Goal: Information Seeking & Learning: Find specific fact

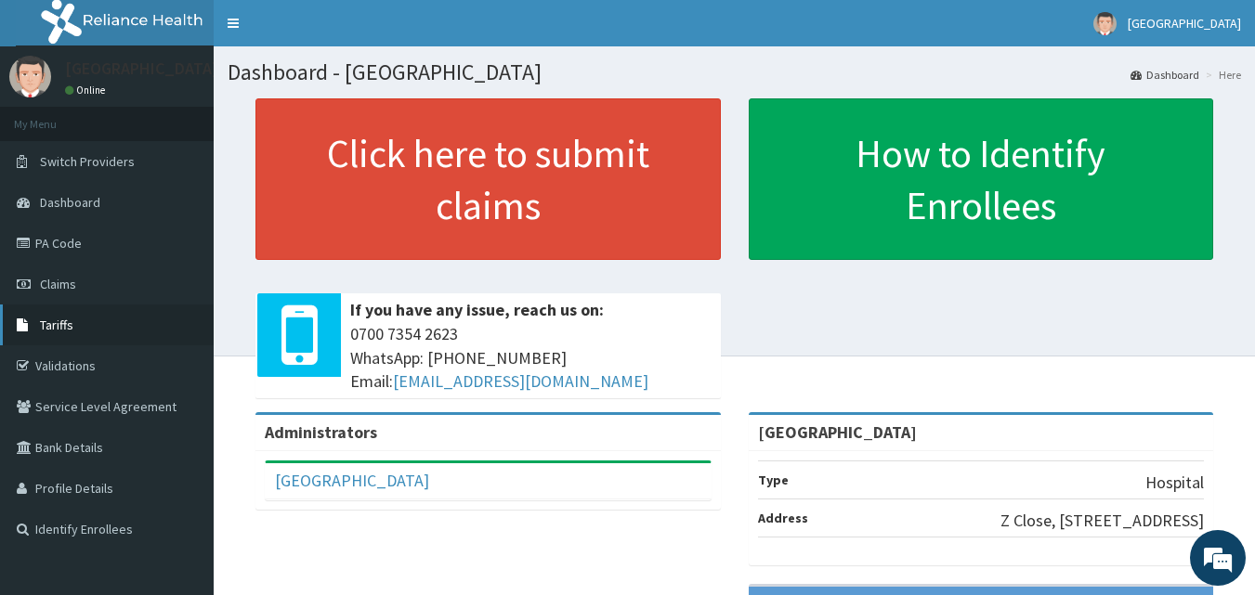
click at [59, 324] on span "Tariffs" at bounding box center [56, 325] width 33 height 17
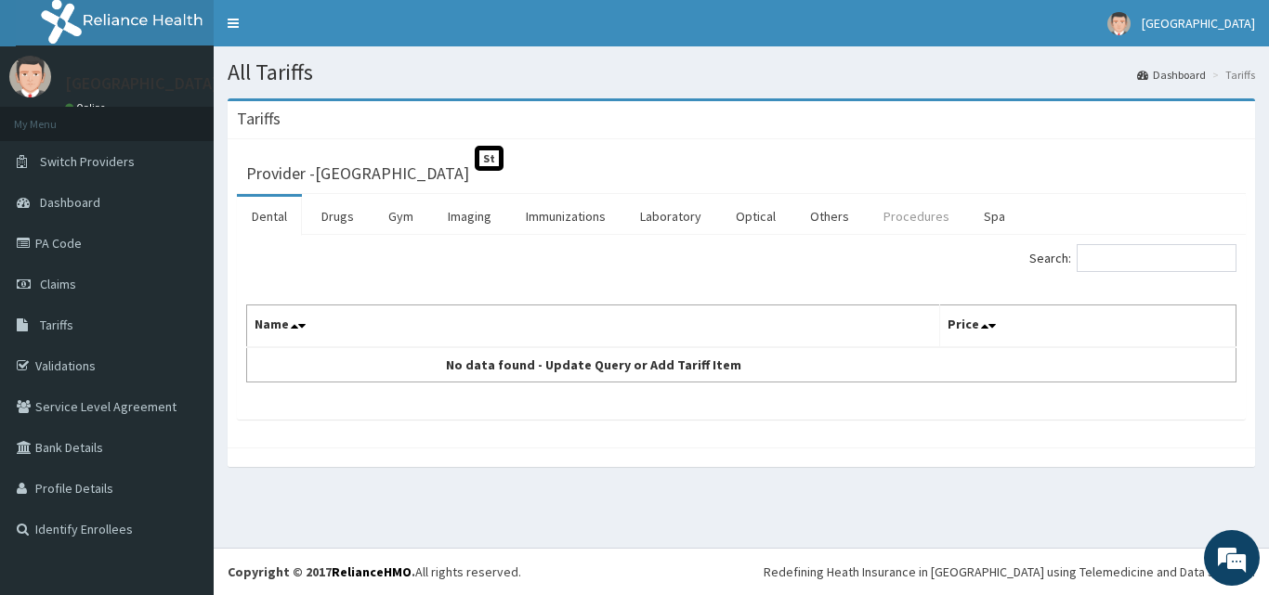
click at [907, 217] on link "Procedures" at bounding box center [917, 216] width 96 height 39
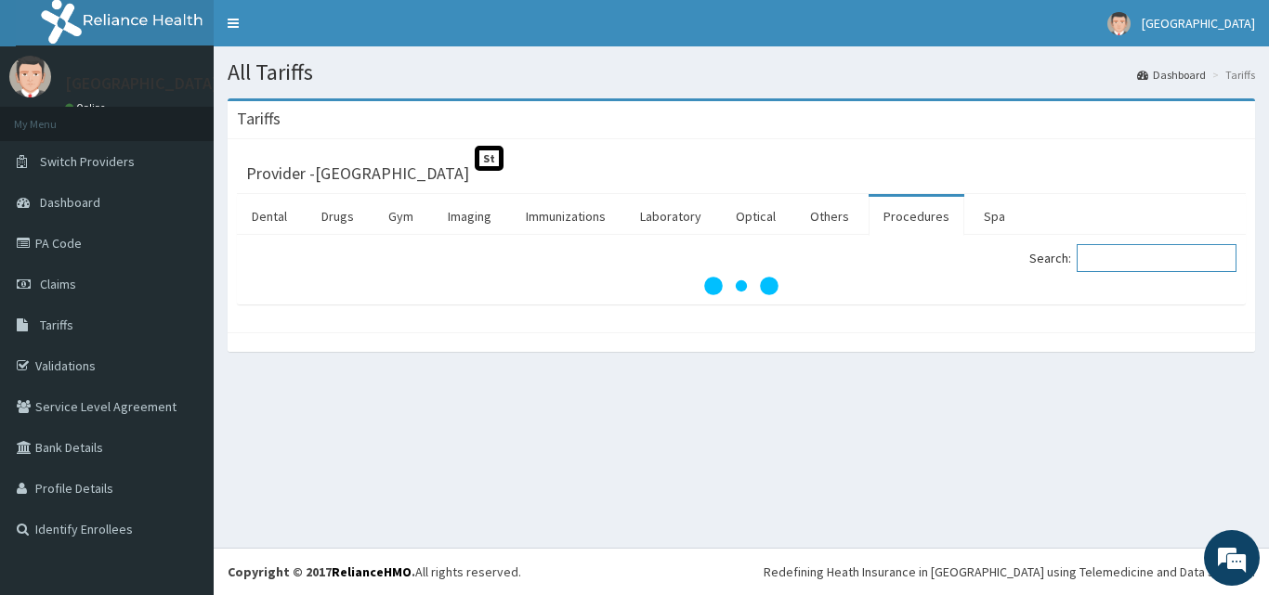
click at [1113, 255] on input "Search:" at bounding box center [1157, 258] width 160 height 28
type input "G"
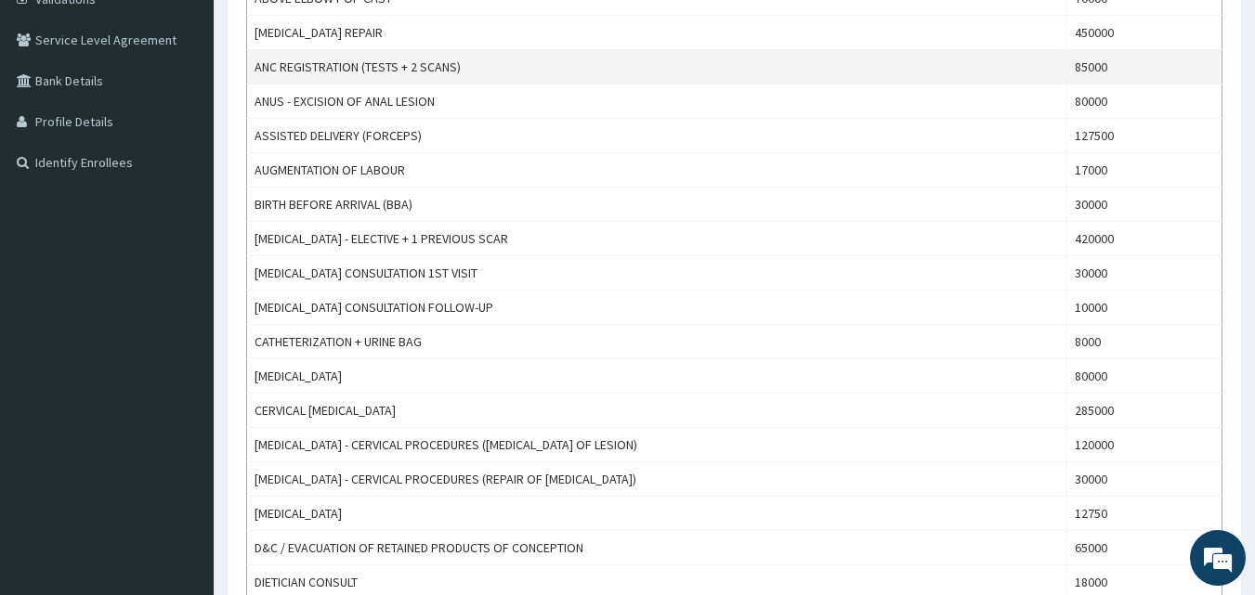
scroll to position [186, 0]
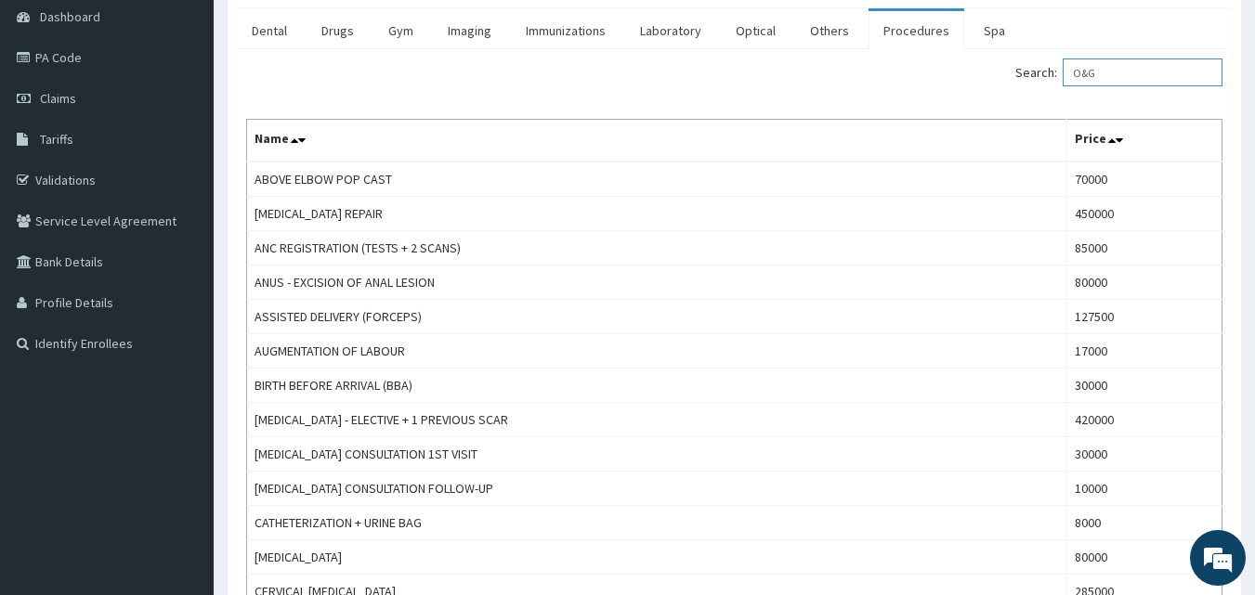
type input "O&G"
click at [73, 51] on link "PA Code" at bounding box center [107, 57] width 214 height 41
